Goal: Information Seeking & Learning: Learn about a topic

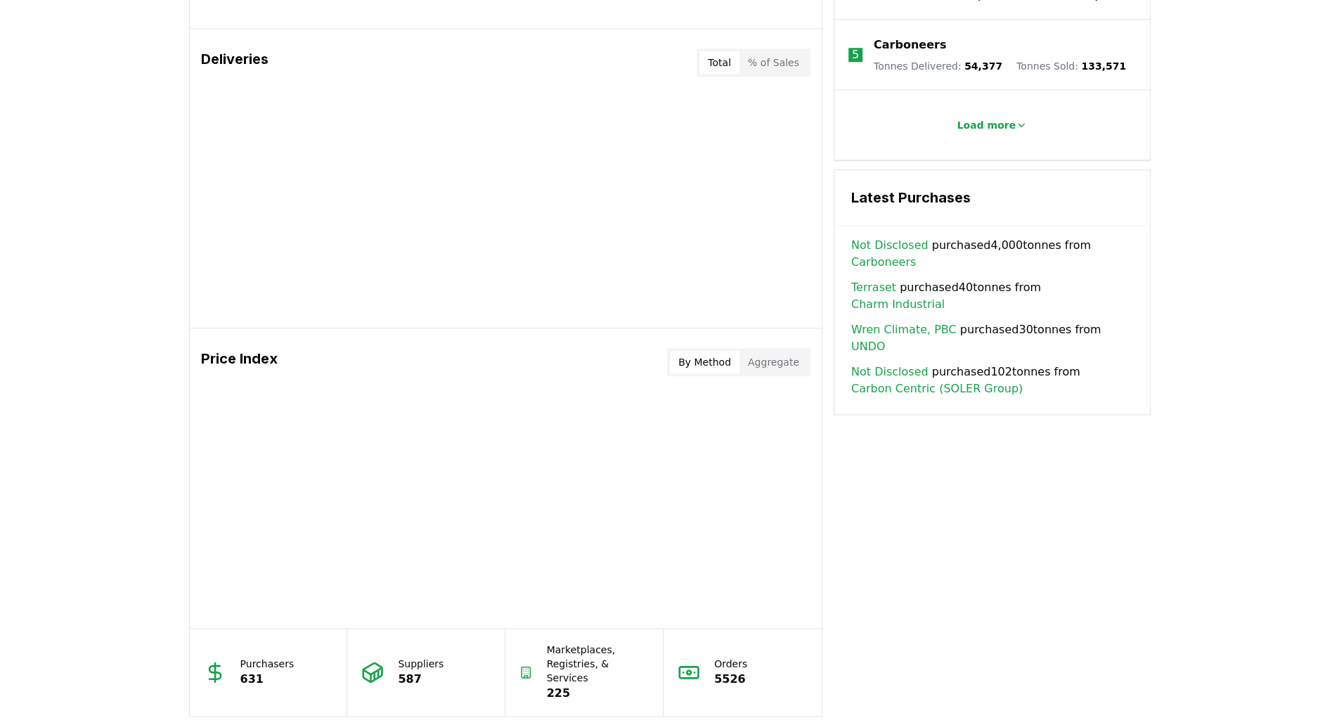
scroll to position [1080, 0]
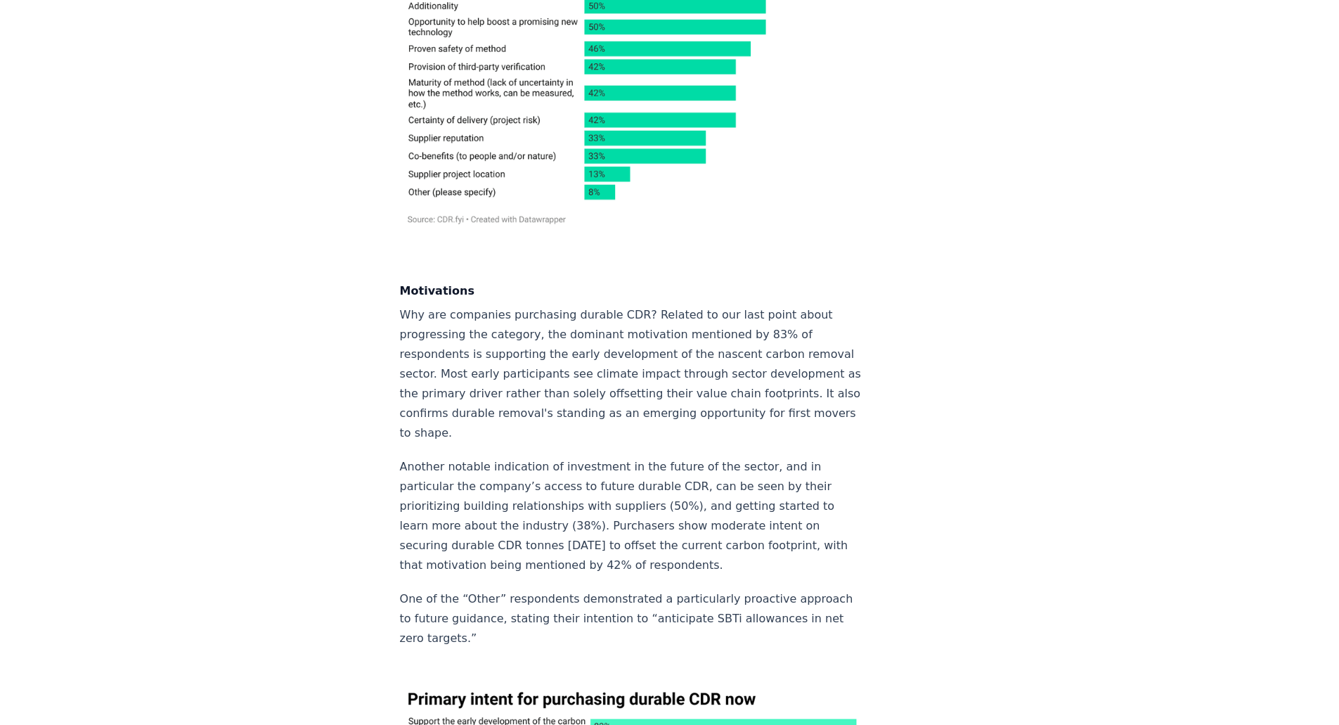
scroll to position [3447, 0]
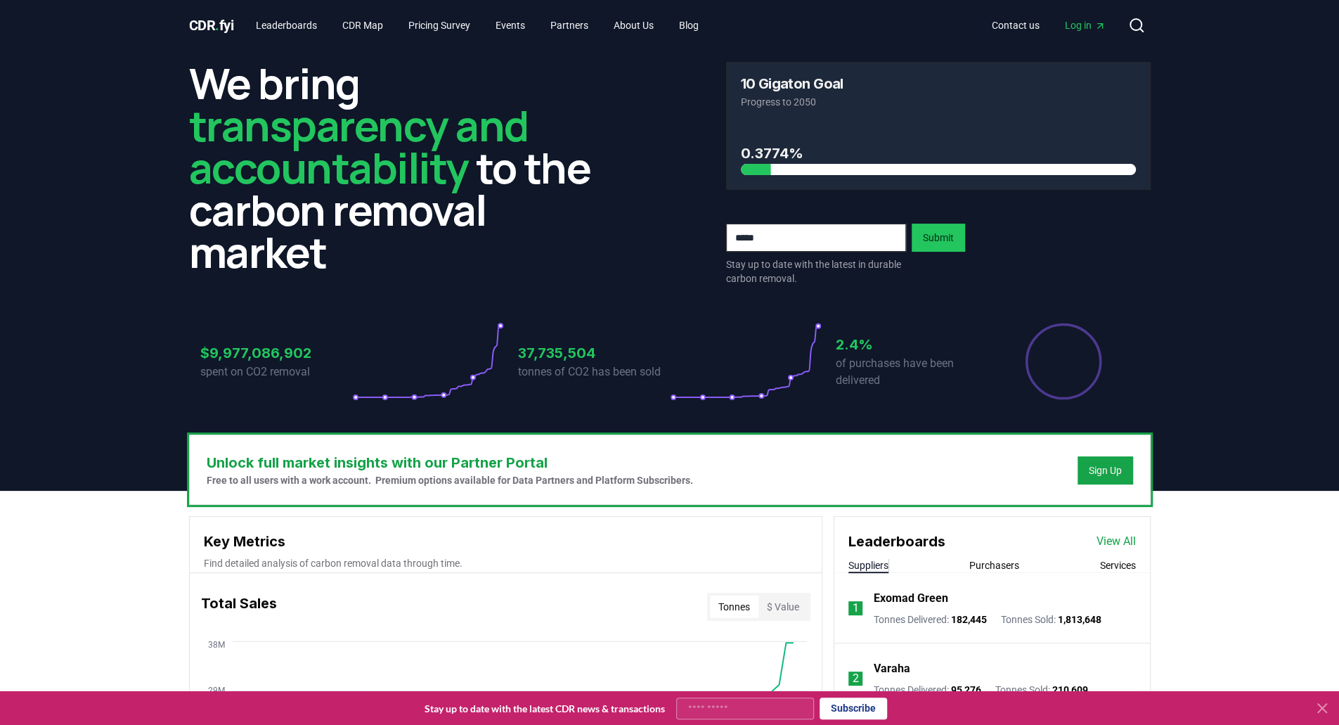
click at [217, 25] on span "." at bounding box center [217, 25] width 4 height 17
click at [706, 24] on link "Blog" at bounding box center [689, 25] width 42 height 25
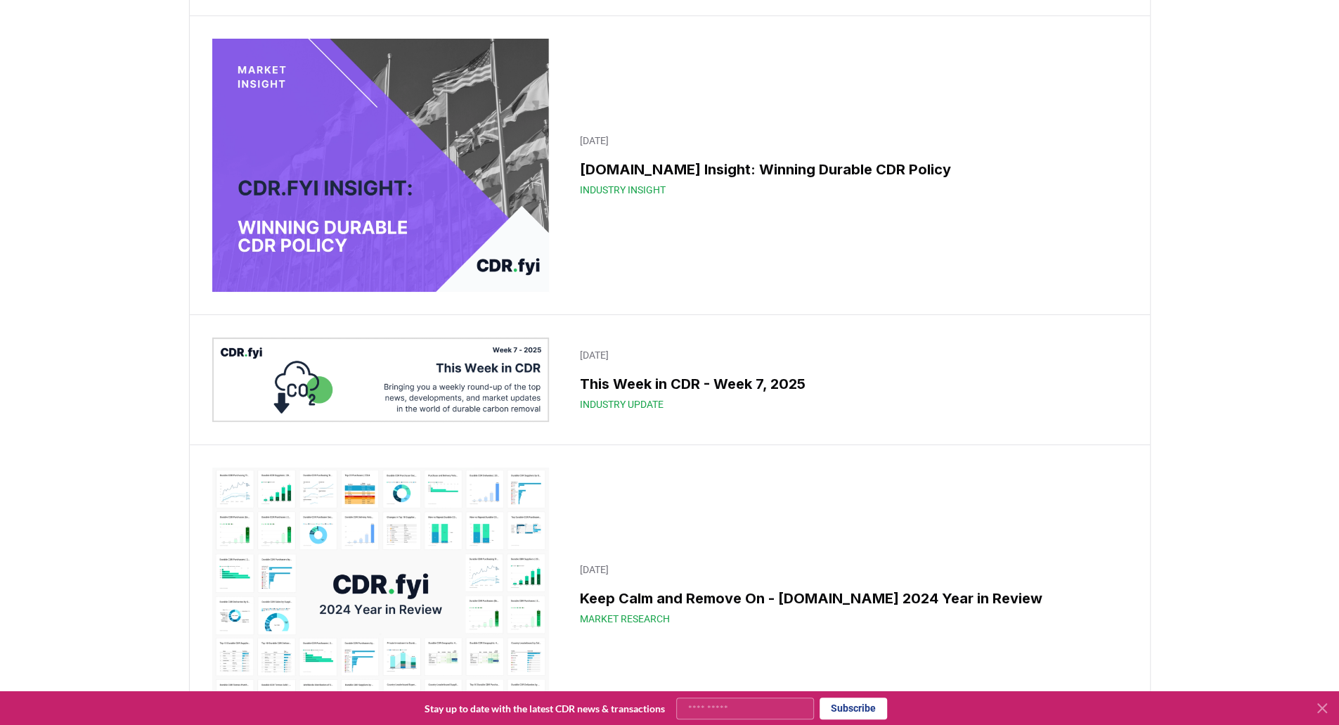
scroll to position [8295, 0]
